Goal: Task Accomplishment & Management: Manage account settings

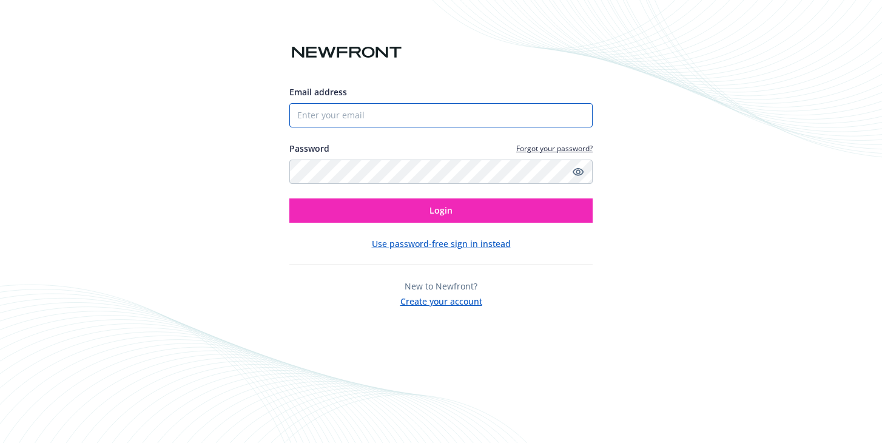
click at [360, 112] on input "Email address" at bounding box center [440, 115] width 303 height 24
type input "[PERSON_NAME]"
click at [333, 118] on input "Email address" at bounding box center [440, 115] width 303 height 24
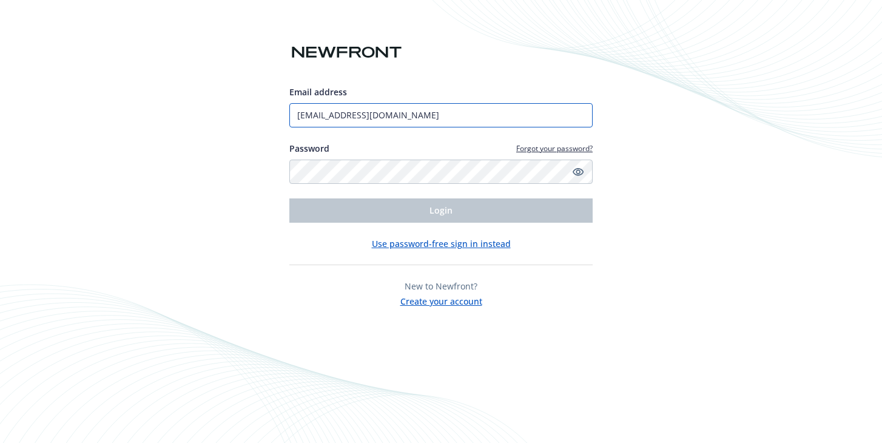
type input "[PERSON_NAME]"
